Goal: Task Accomplishment & Management: Manage account settings

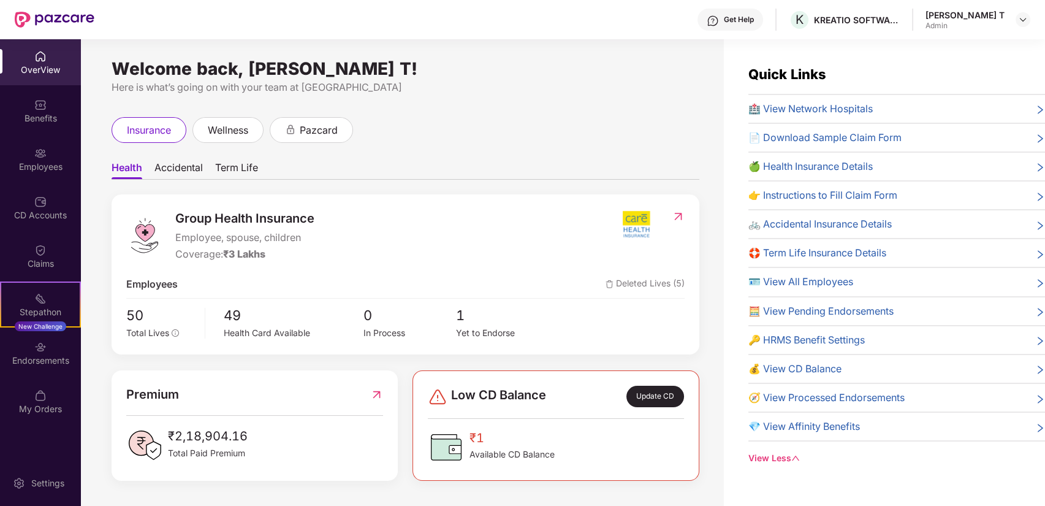
click at [39, 15] on img at bounding box center [55, 20] width 80 height 16
click at [18, 15] on img at bounding box center [55, 20] width 80 height 16
click at [46, 47] on div "OverView" at bounding box center [40, 62] width 81 height 46
click at [44, 50] on img at bounding box center [40, 56] width 12 height 12
click at [1031, 14] on header "Get Help K KREATIO SOFTWARE PRIVATE LIMITED [PERSON_NAME] T Admin" at bounding box center [522, 19] width 1045 height 39
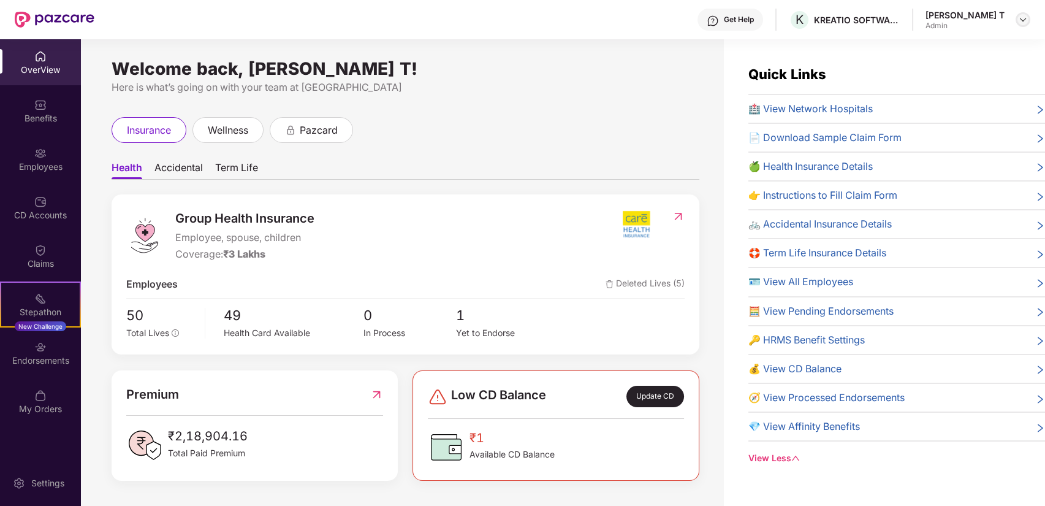
click at [1022, 20] on img at bounding box center [1023, 20] width 10 height 10
click at [556, 56] on div "Welcome back, [PERSON_NAME] T! Here is what’s going on with your team at Pazcar…" at bounding box center [402, 279] width 643 height 481
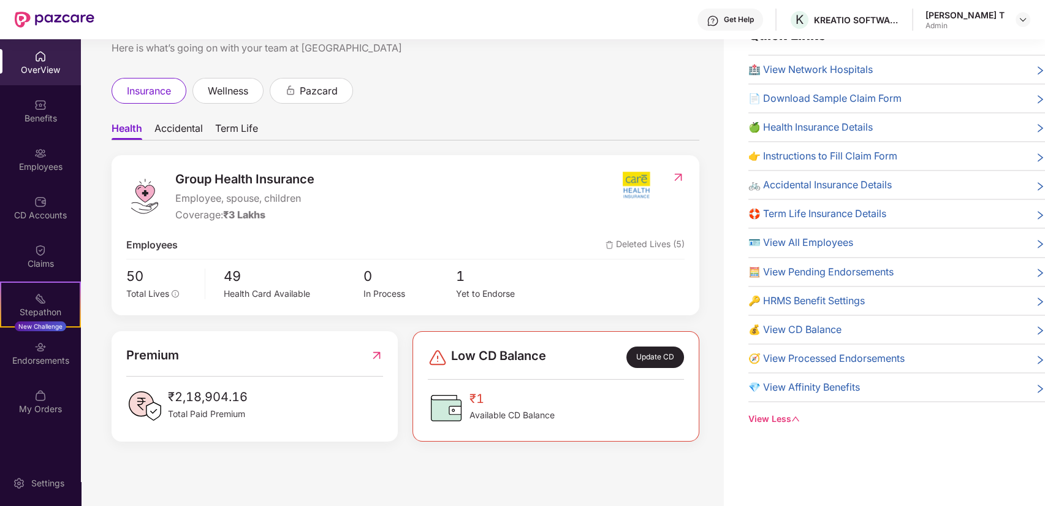
click at [181, 120] on ul "Health Accidental Term Life" at bounding box center [406, 128] width 588 height 25
click at [47, 205] on div "CD Accounts" at bounding box center [40, 207] width 81 height 46
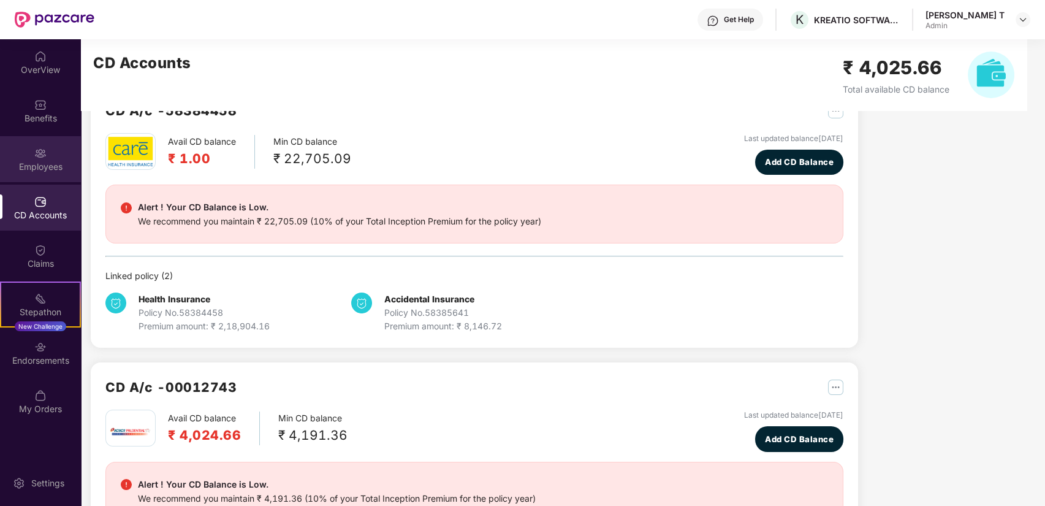
click at [39, 144] on div "Employees" at bounding box center [40, 159] width 81 height 46
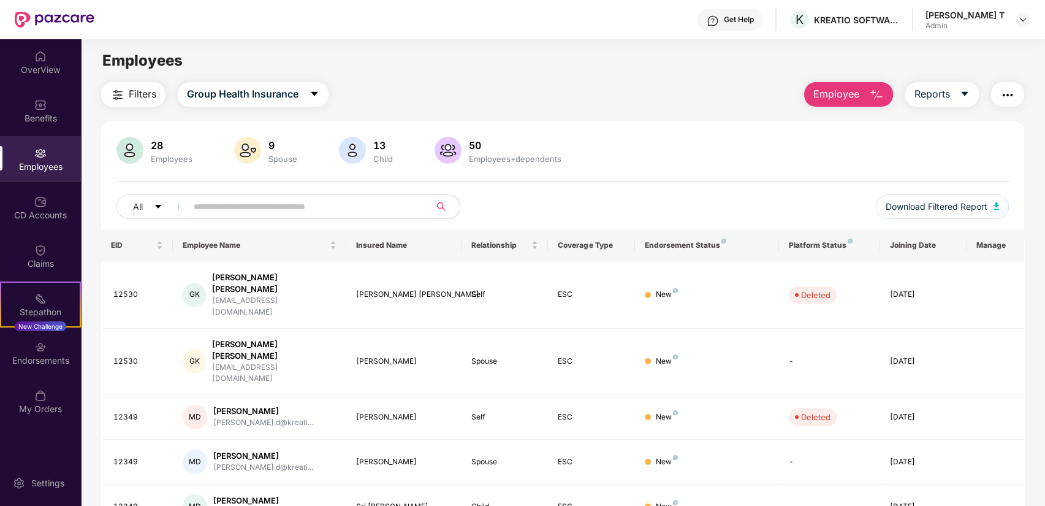
click at [223, 201] on input "text" at bounding box center [304, 206] width 220 height 18
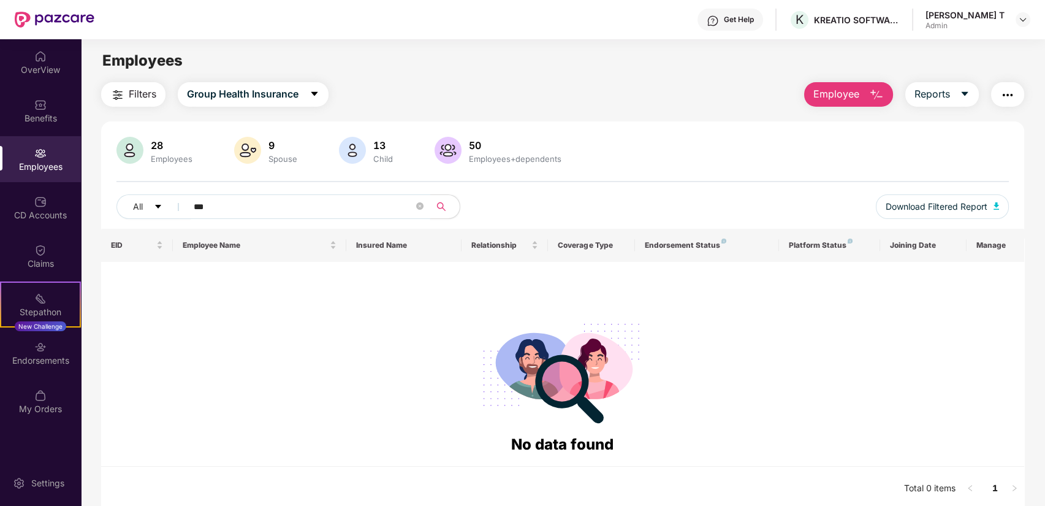
type input "***"
click at [223, 201] on input "***" at bounding box center [304, 206] width 220 height 18
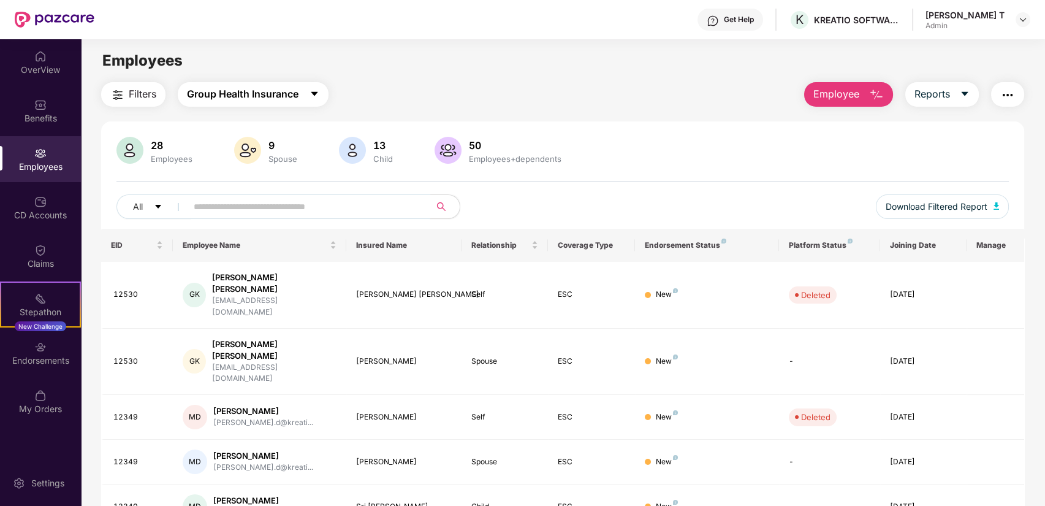
click at [216, 85] on button "Group Health Insurance" at bounding box center [253, 94] width 151 height 25
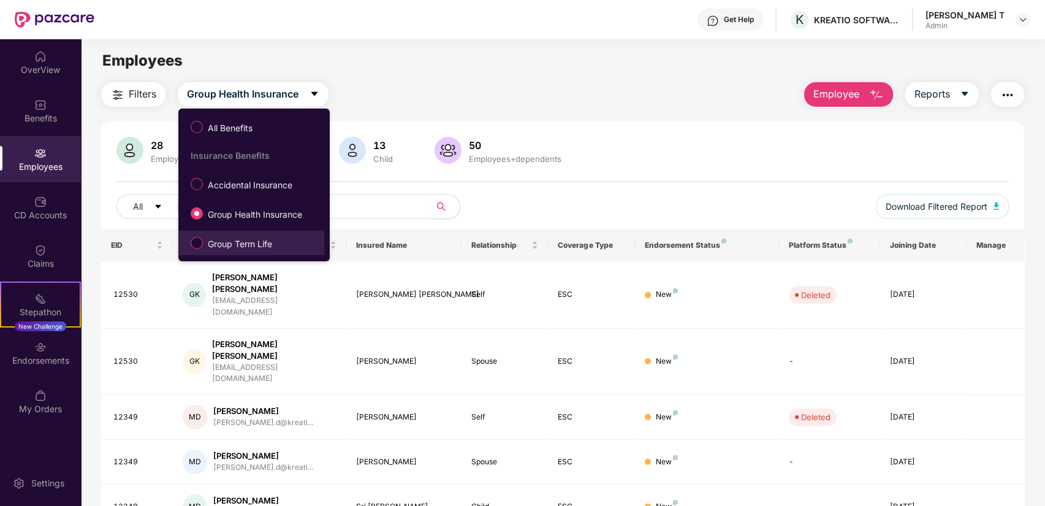
click at [237, 235] on label "Group Term Life" at bounding box center [233, 242] width 99 height 21
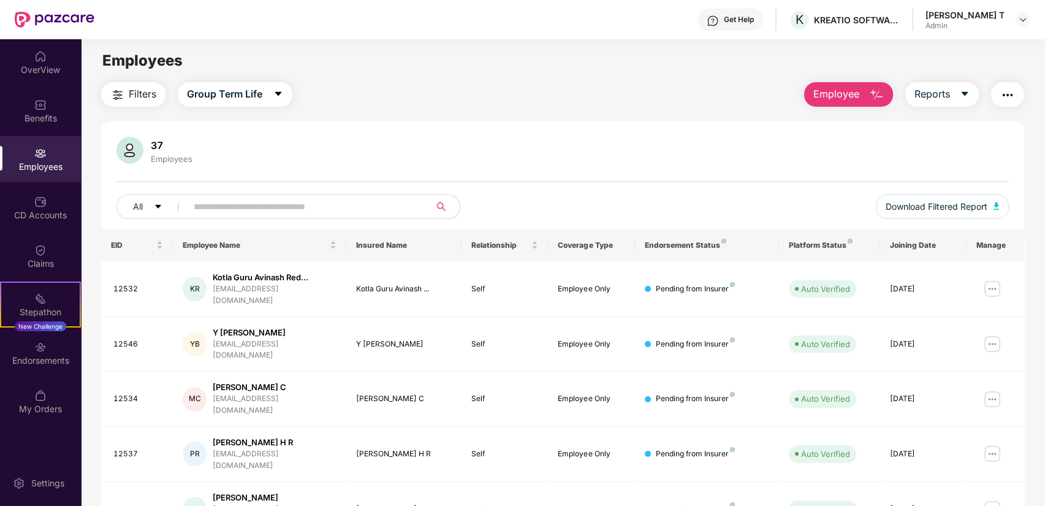
click at [230, 208] on input "text" at bounding box center [304, 206] width 220 height 18
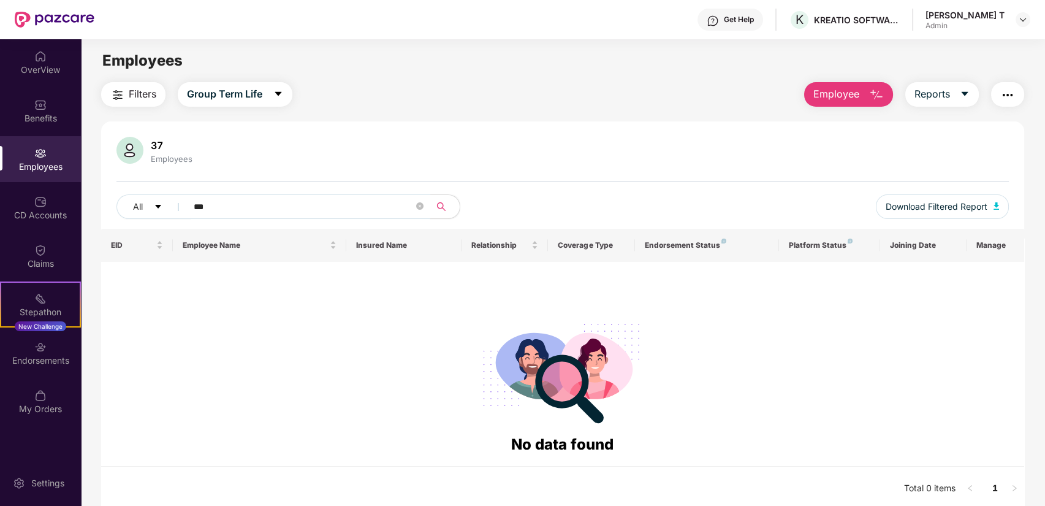
type input "***"
click at [162, 97] on button "Filters" at bounding box center [133, 94] width 64 height 25
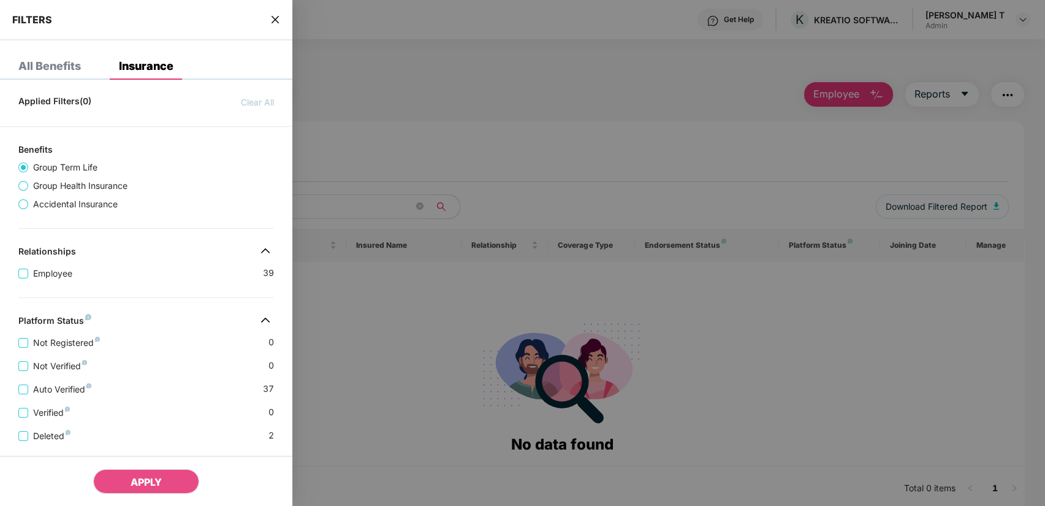
click at [68, 73] on div "All Benefits" at bounding box center [40, 66] width 81 height 27
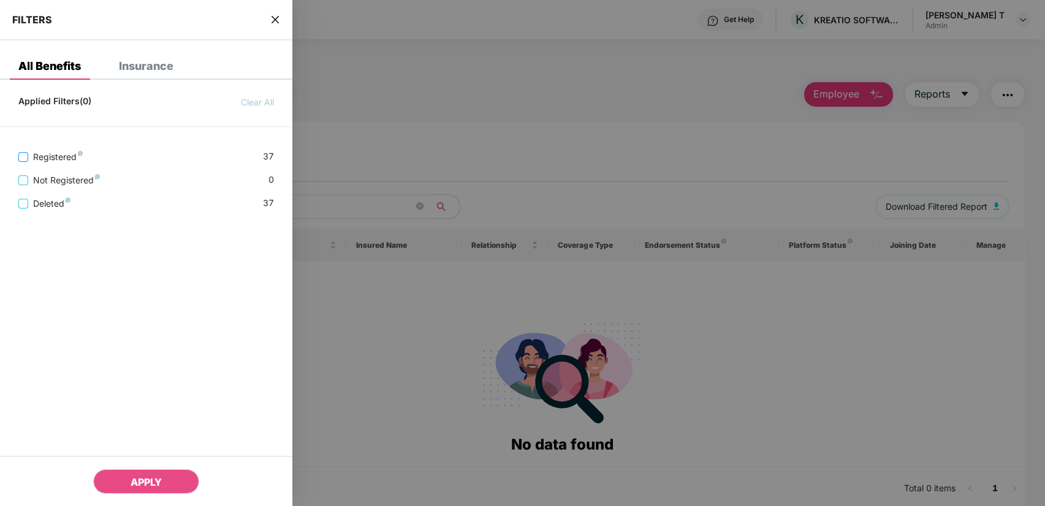
click at [58, 162] on span "Registered" at bounding box center [57, 156] width 59 height 13
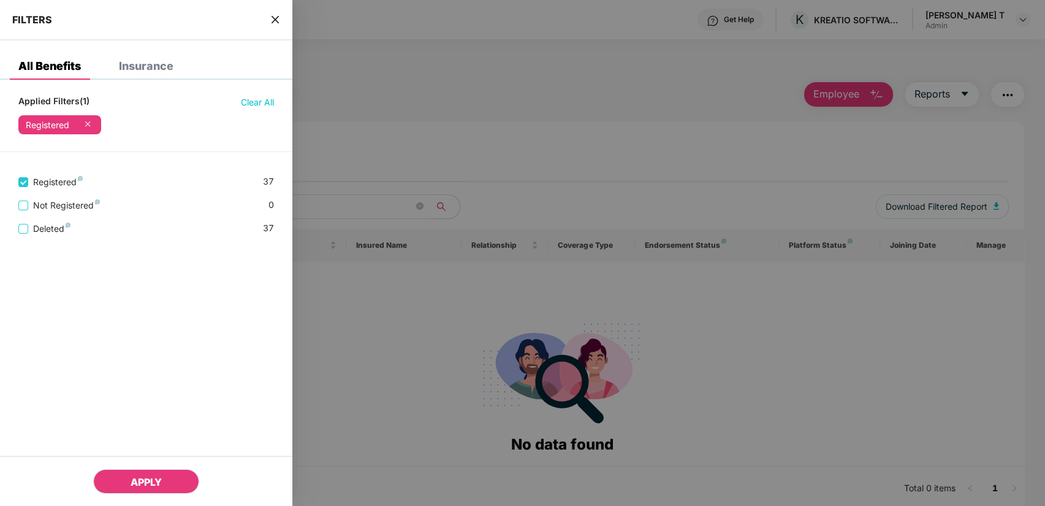
click at [148, 476] on span "APPLY" at bounding box center [146, 482] width 31 height 12
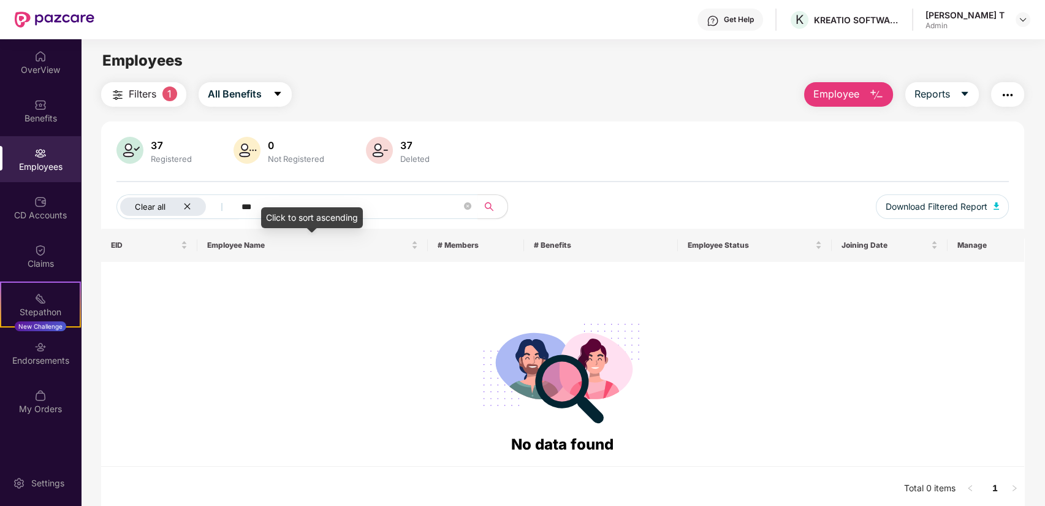
click at [176, 209] on div "Clear all" at bounding box center [163, 206] width 86 height 18
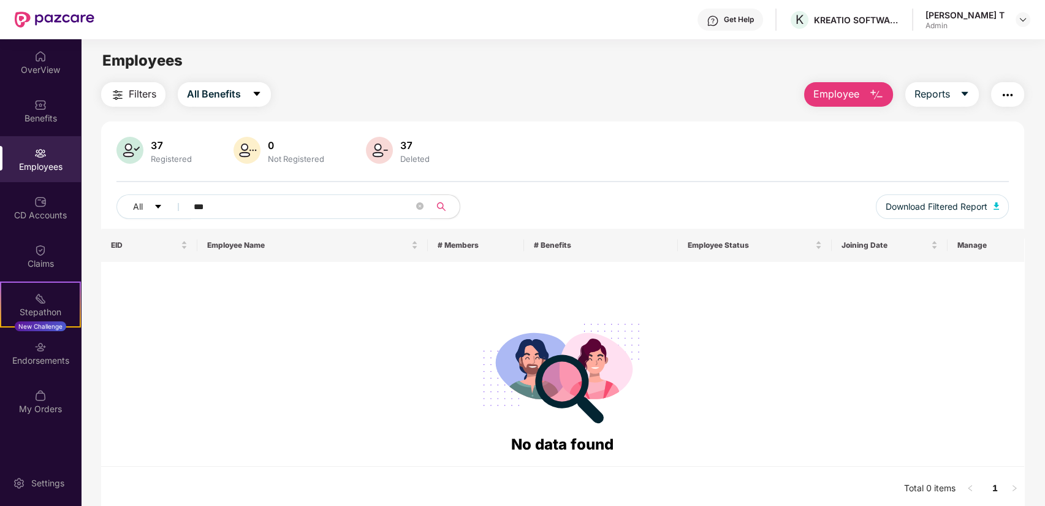
click at [229, 206] on input "***" at bounding box center [304, 206] width 220 height 18
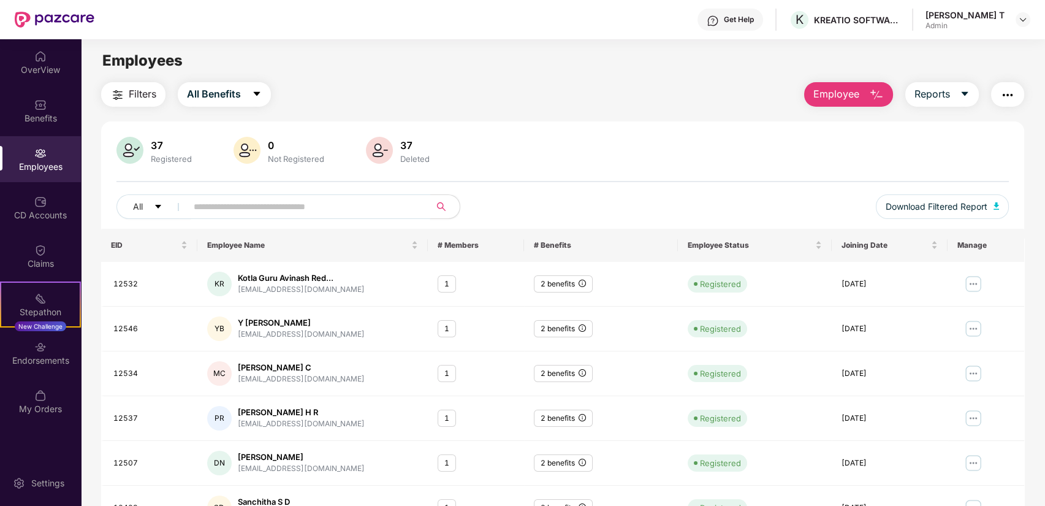
click at [338, 207] on input "text" at bounding box center [304, 206] width 220 height 18
click at [147, 207] on button "All" at bounding box center [153, 206] width 75 height 25
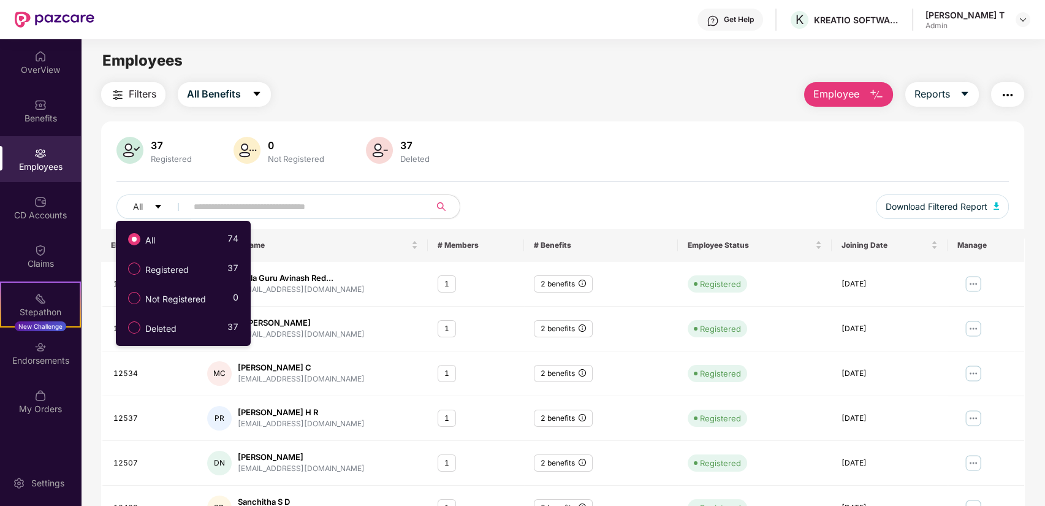
click at [295, 212] on input "text" at bounding box center [304, 206] width 220 height 18
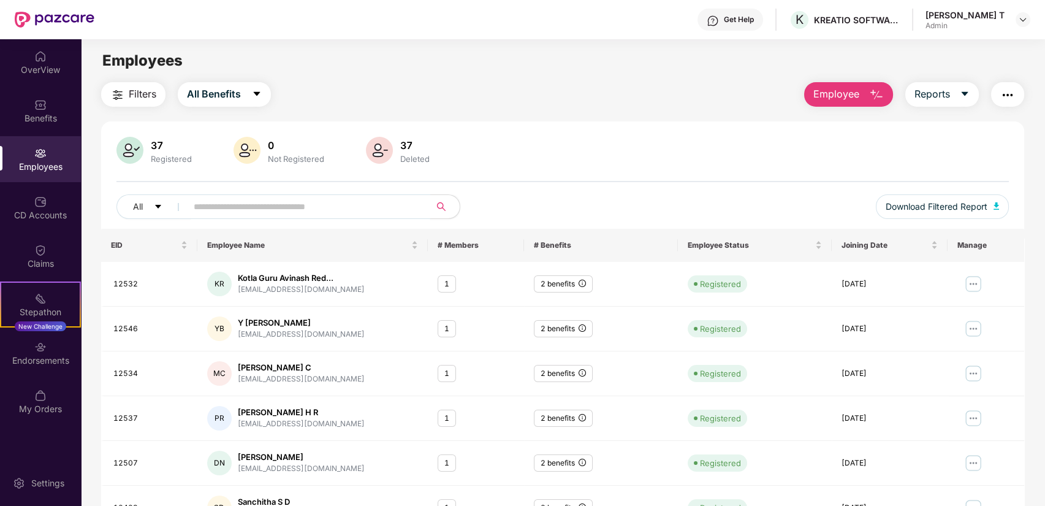
click at [246, 205] on input "text" at bounding box center [304, 206] width 220 height 18
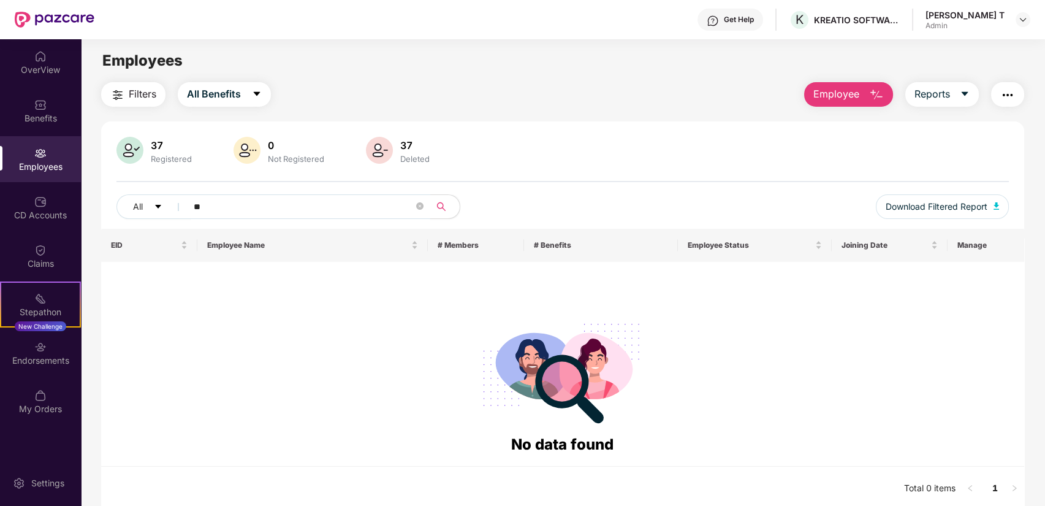
type input "*"
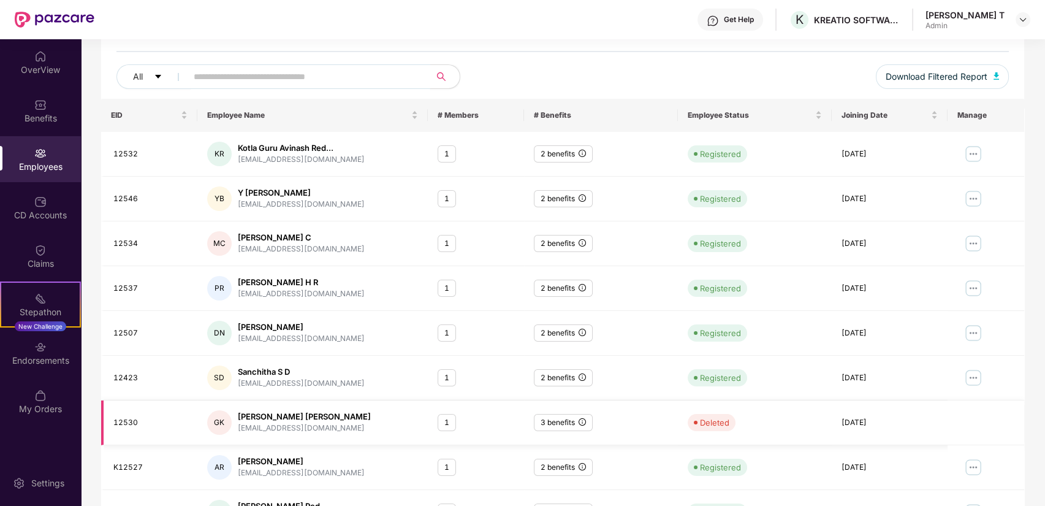
scroll to position [246, 0]
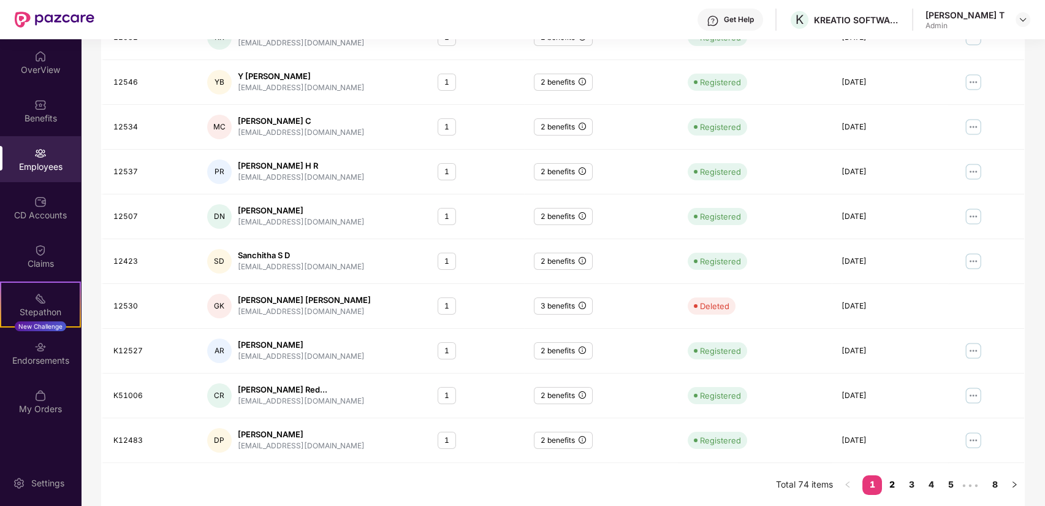
click at [890, 478] on link "2" at bounding box center [892, 484] width 20 height 18
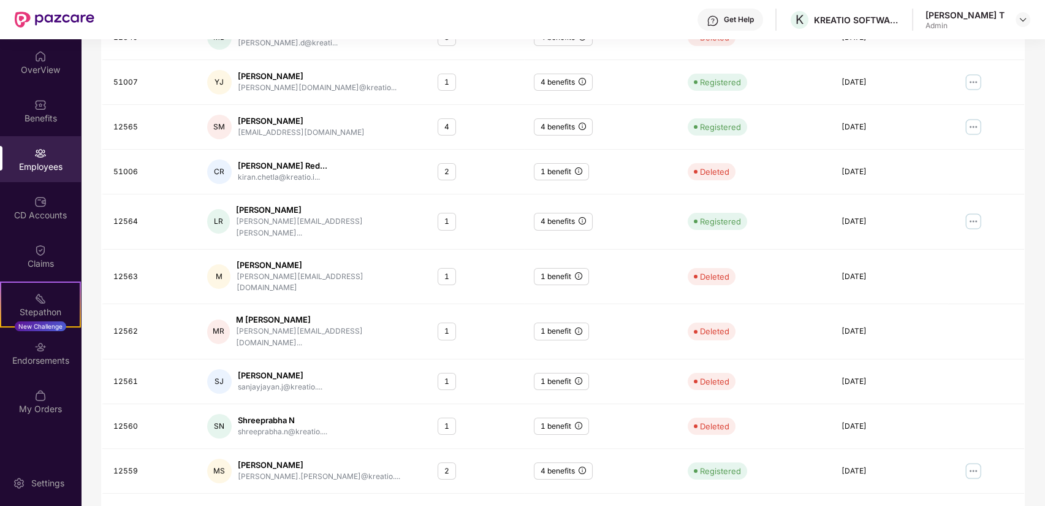
click at [911, 505] on link "3" at bounding box center [912, 515] width 20 height 18
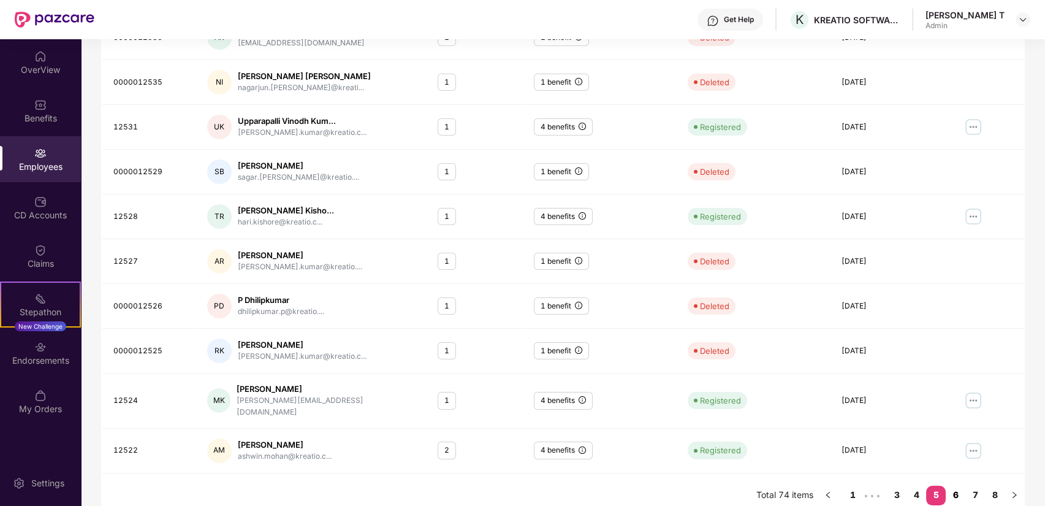
click at [950, 485] on link "6" at bounding box center [956, 494] width 20 height 18
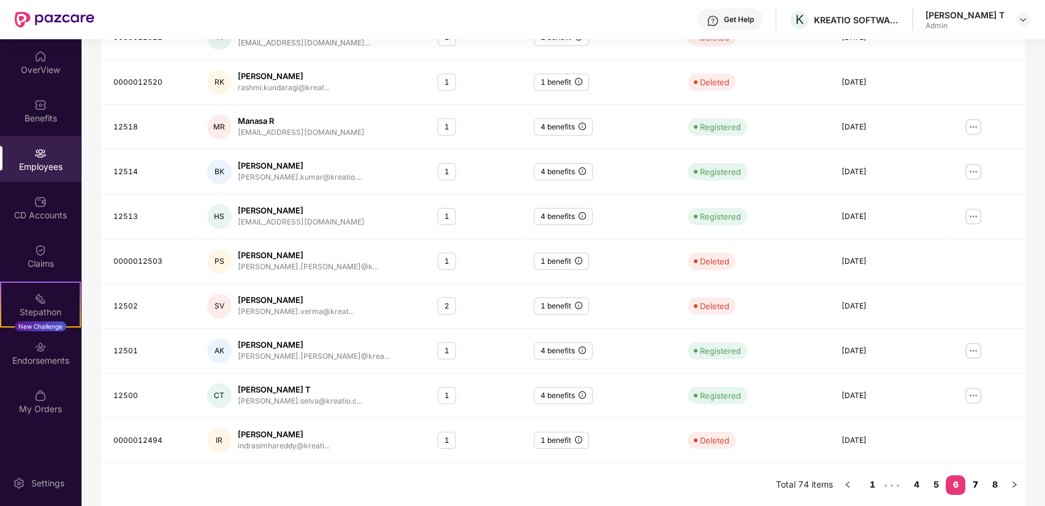
click at [973, 479] on link "7" at bounding box center [975, 484] width 20 height 18
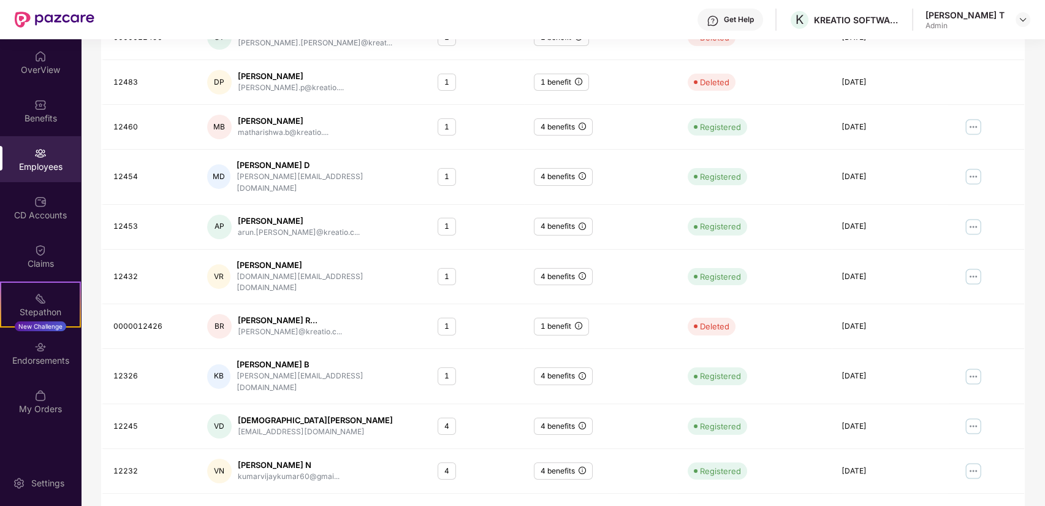
click at [994, 505] on link "8" at bounding box center [995, 515] width 20 height 18
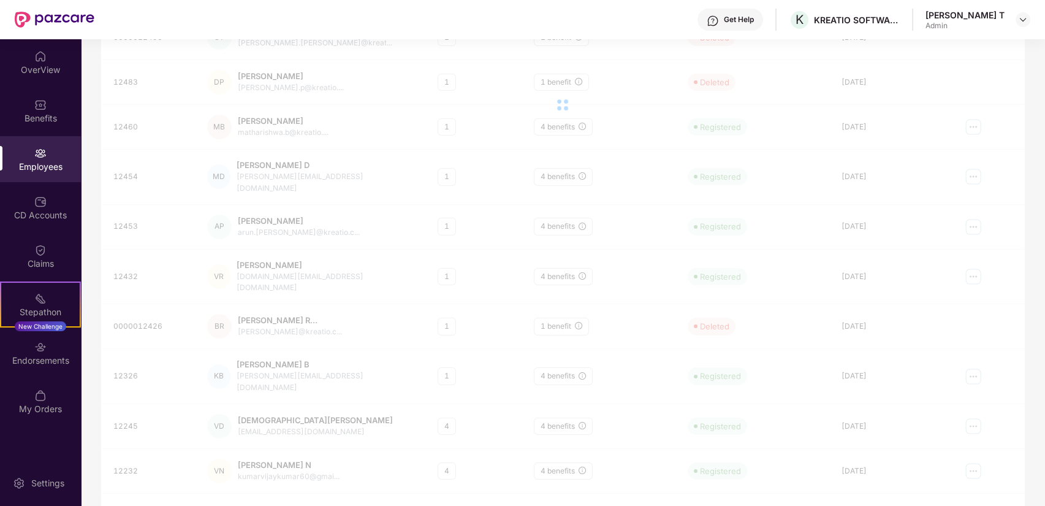
scroll to position [39, 0]
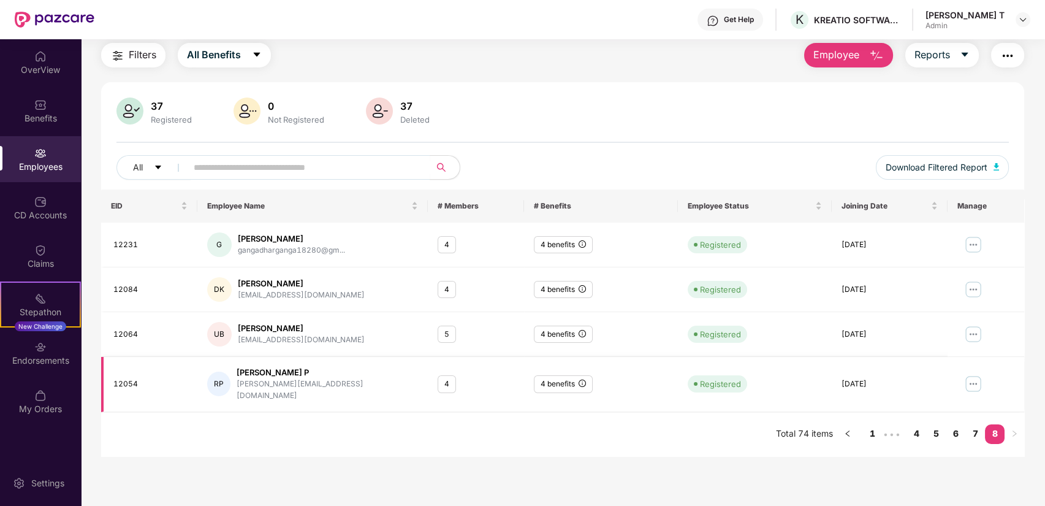
click at [975, 384] on img at bounding box center [973, 384] width 20 height 20
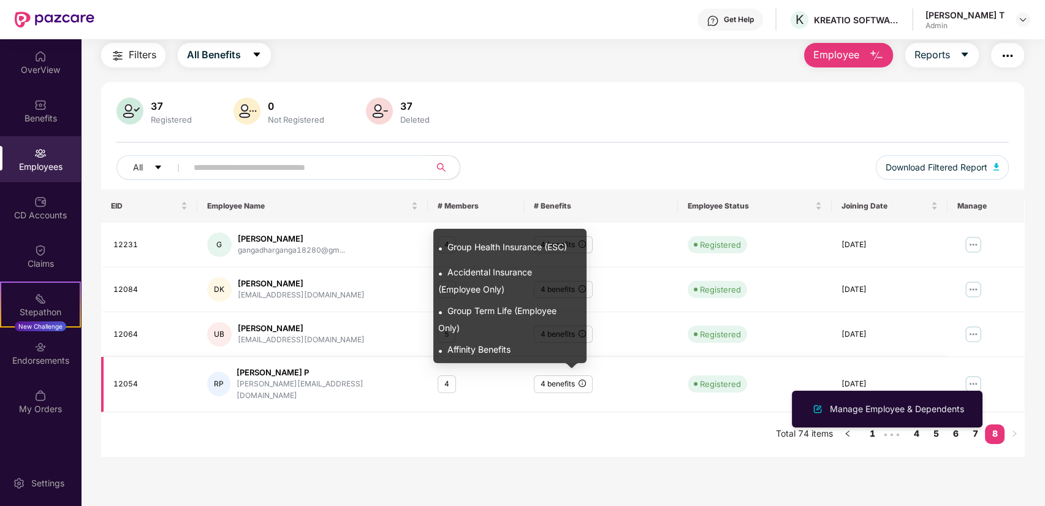
click at [583, 379] on icon "info-circle" at bounding box center [582, 382] width 7 height 7
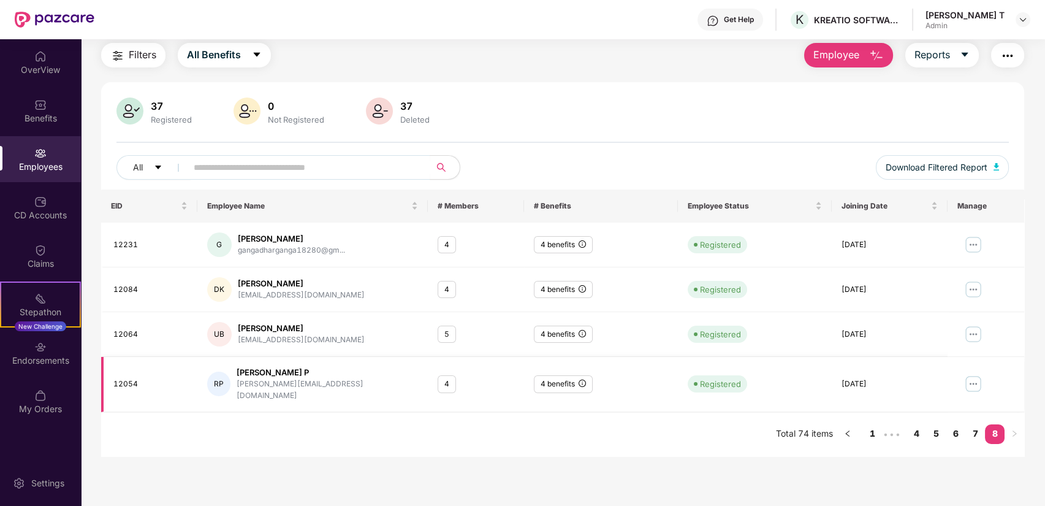
click at [224, 373] on div "RP" at bounding box center [219, 383] width 24 height 25
click at [976, 377] on img at bounding box center [973, 384] width 20 height 20
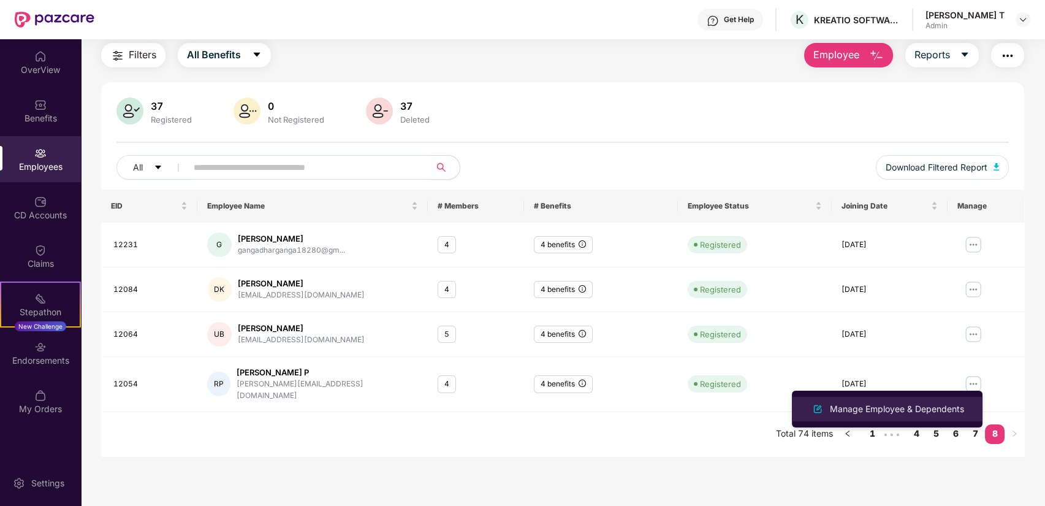
click at [944, 401] on div "Manage Employee & Dependents" at bounding box center [887, 408] width 159 height 15
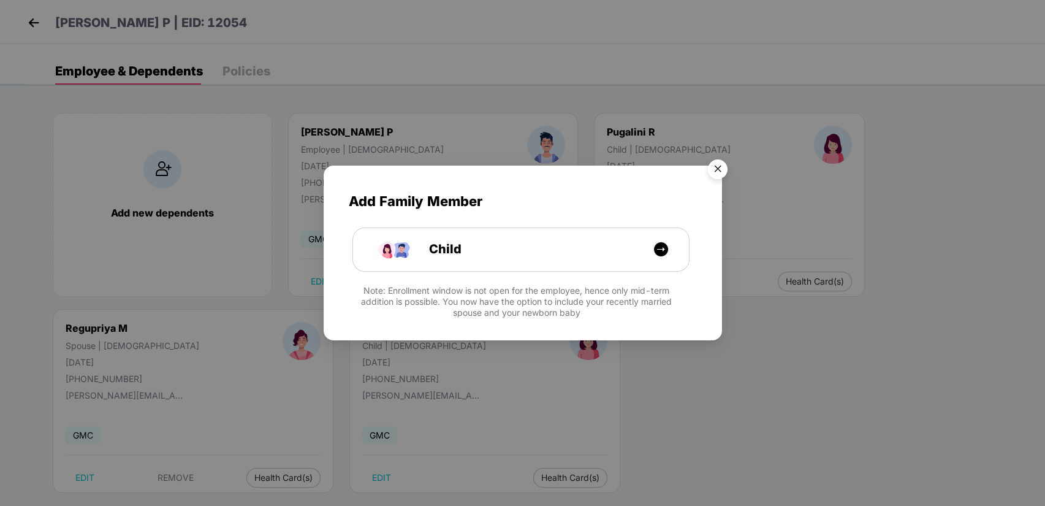
click at [710, 167] on img "Close" at bounding box center [717, 171] width 34 height 34
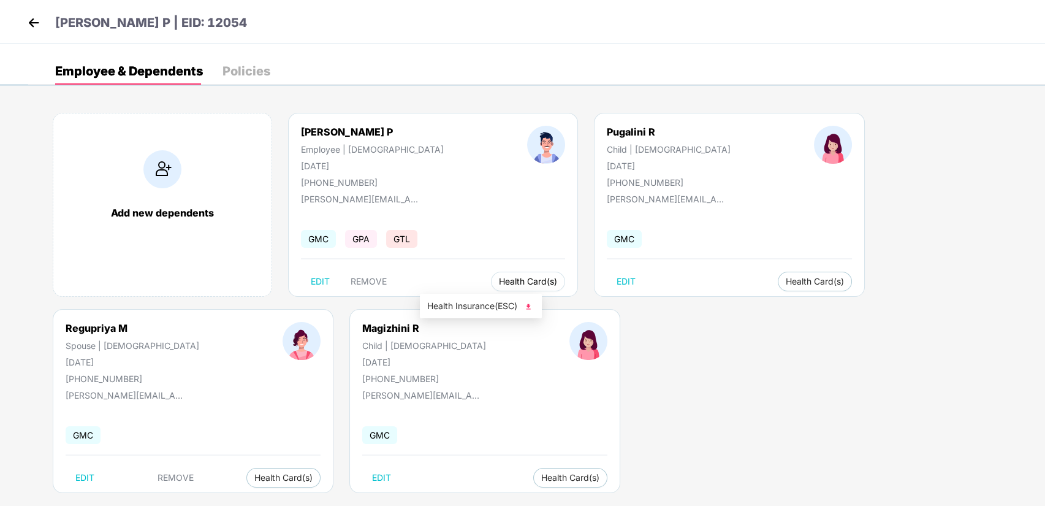
click at [499, 279] on span "Health Card(s)" at bounding box center [528, 281] width 58 height 6
click at [482, 294] on div "Health Insurance(ESC)" at bounding box center [481, 306] width 122 height 25
click at [486, 306] on span "Health Insurance(ESC)" at bounding box center [480, 305] width 107 height 13
